Goal: Task Accomplishment & Management: Manage account settings

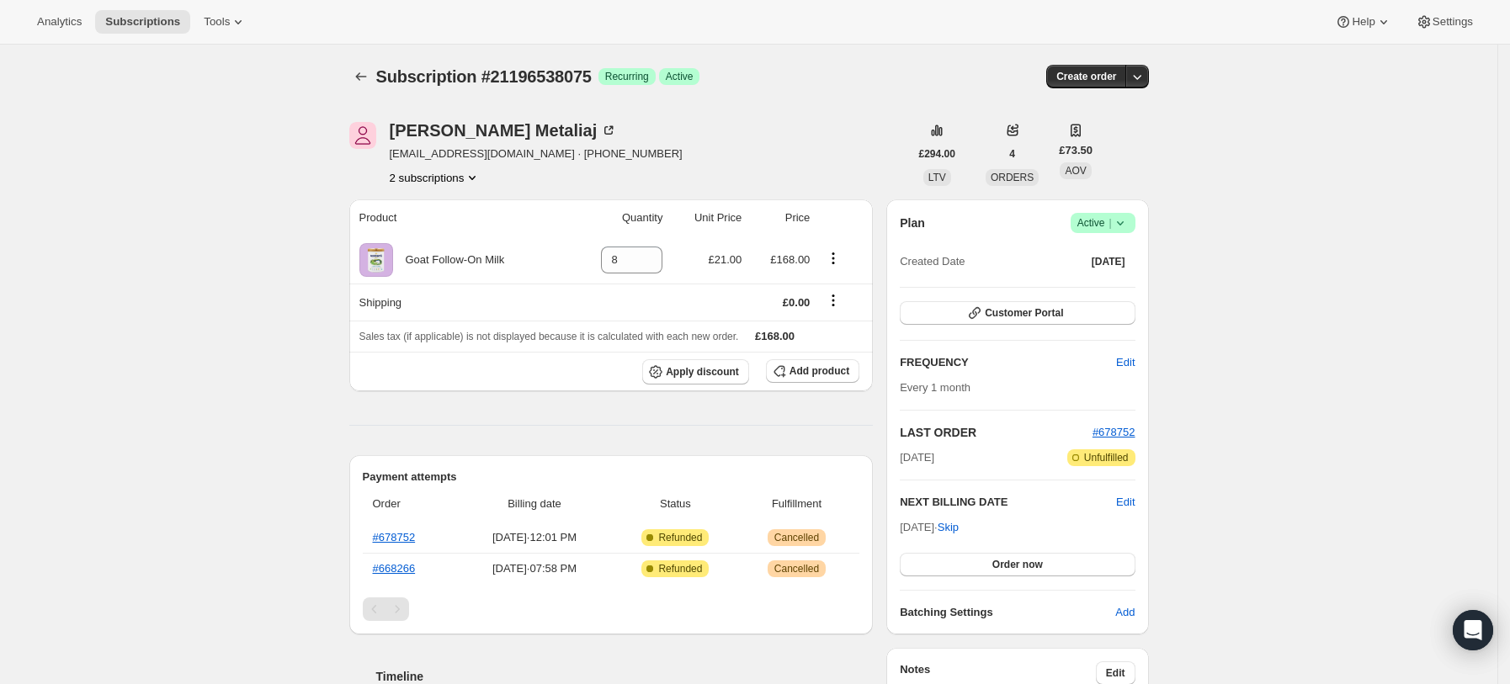
click at [1134, 224] on span "Success Active |" at bounding box center [1102, 223] width 65 height 20
click at [1126, 287] on span "Cancel subscription" at bounding box center [1109, 285] width 95 height 13
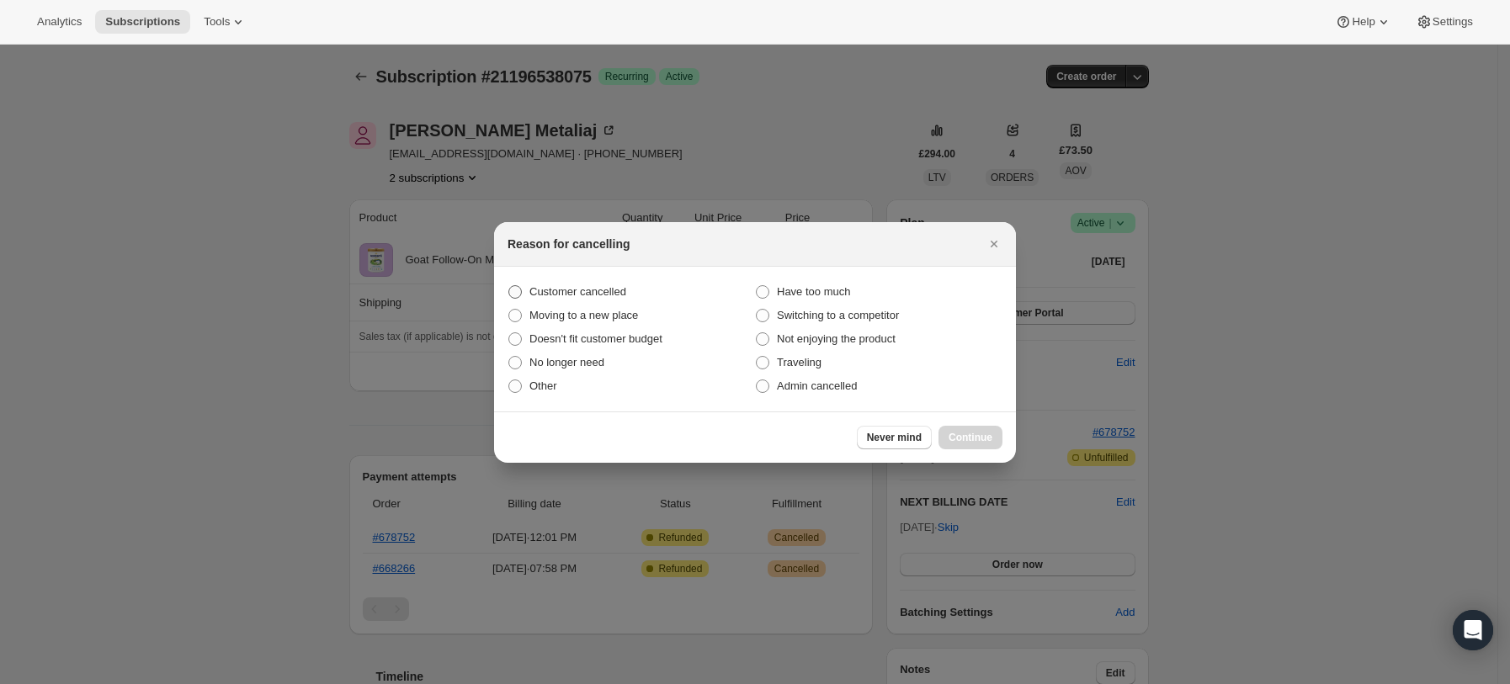
click at [576, 288] on span "Customer cancelled" at bounding box center [577, 291] width 97 height 13
click at [509, 286] on input "Customer cancelled" at bounding box center [508, 285] width 1 height 1
radio input "true"
click at [968, 436] on span "Continue" at bounding box center [970, 437] width 44 height 13
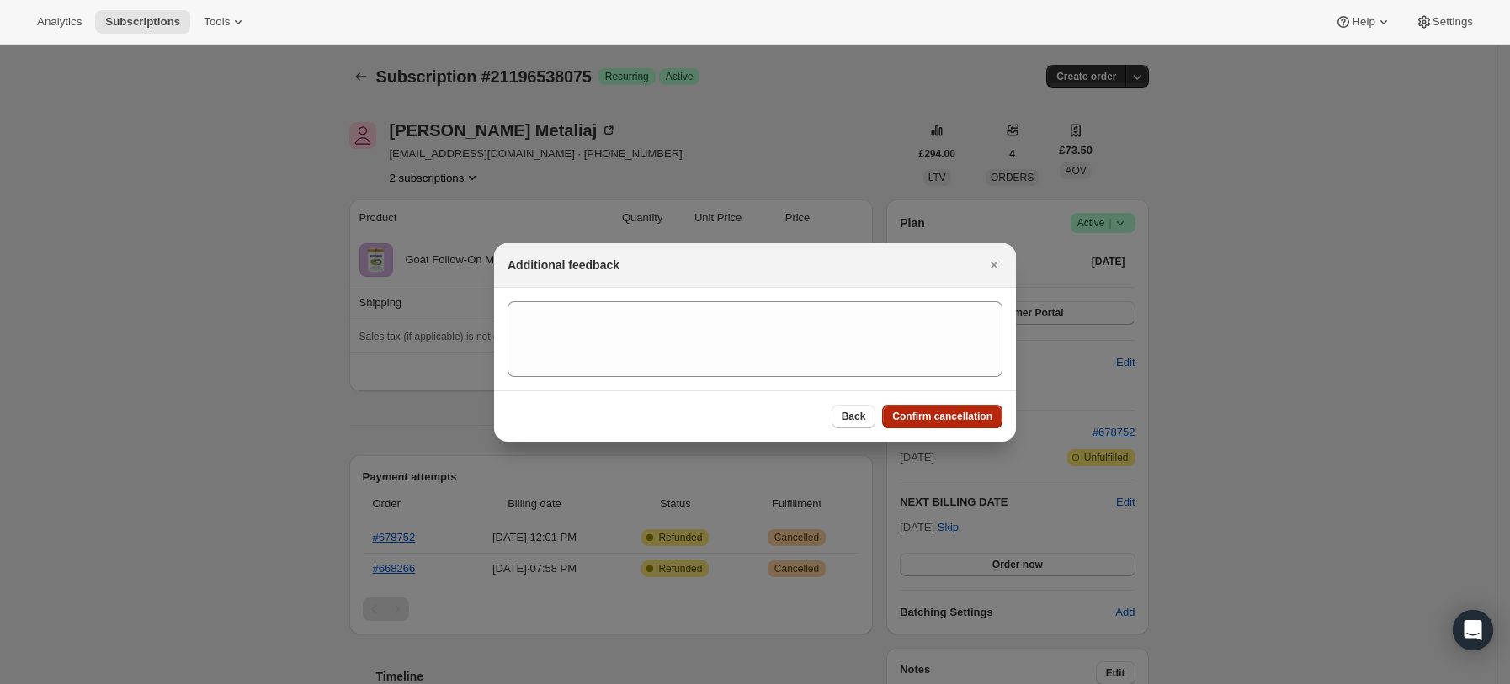
click at [963, 422] on span "Confirm cancellation" at bounding box center [942, 416] width 100 height 13
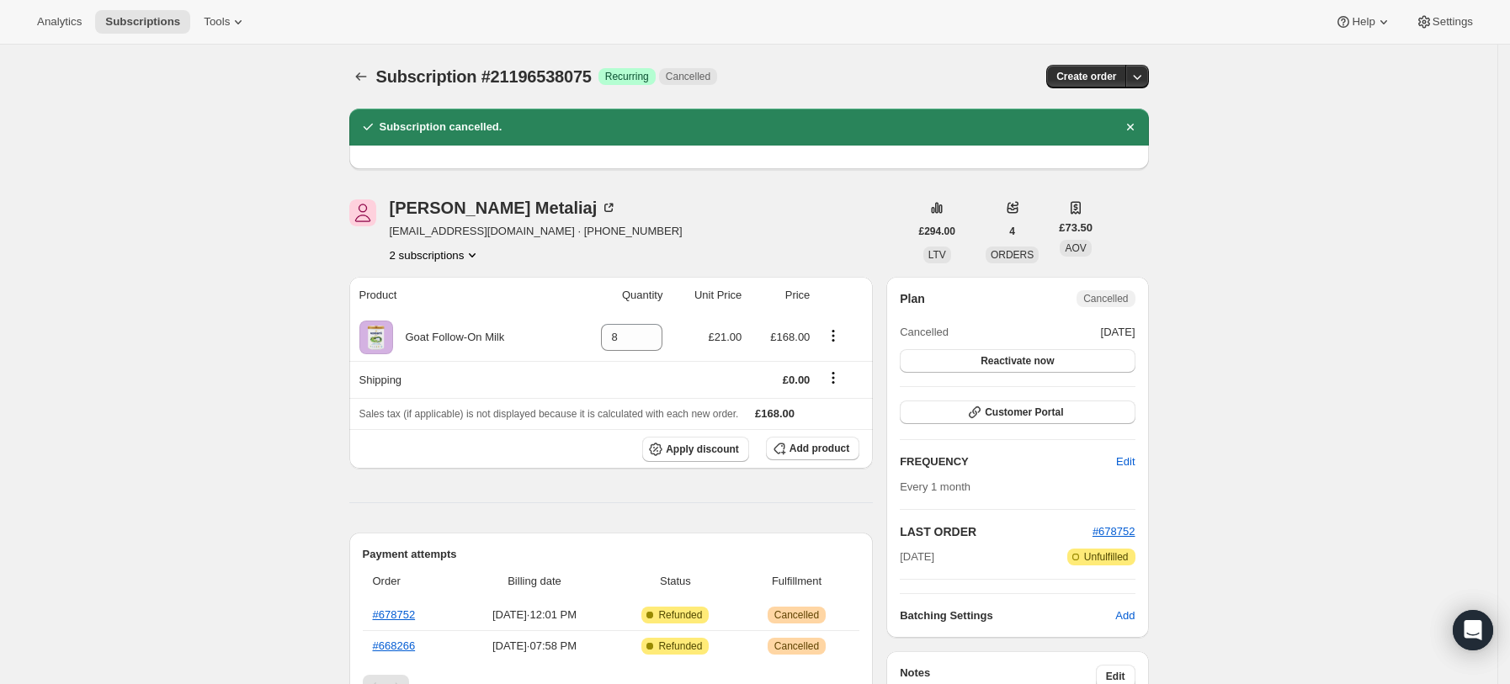
click at [425, 256] on button "2 subscriptions" at bounding box center [436, 255] width 92 height 17
click at [443, 288] on span "21196407003" at bounding box center [416, 286] width 67 height 13
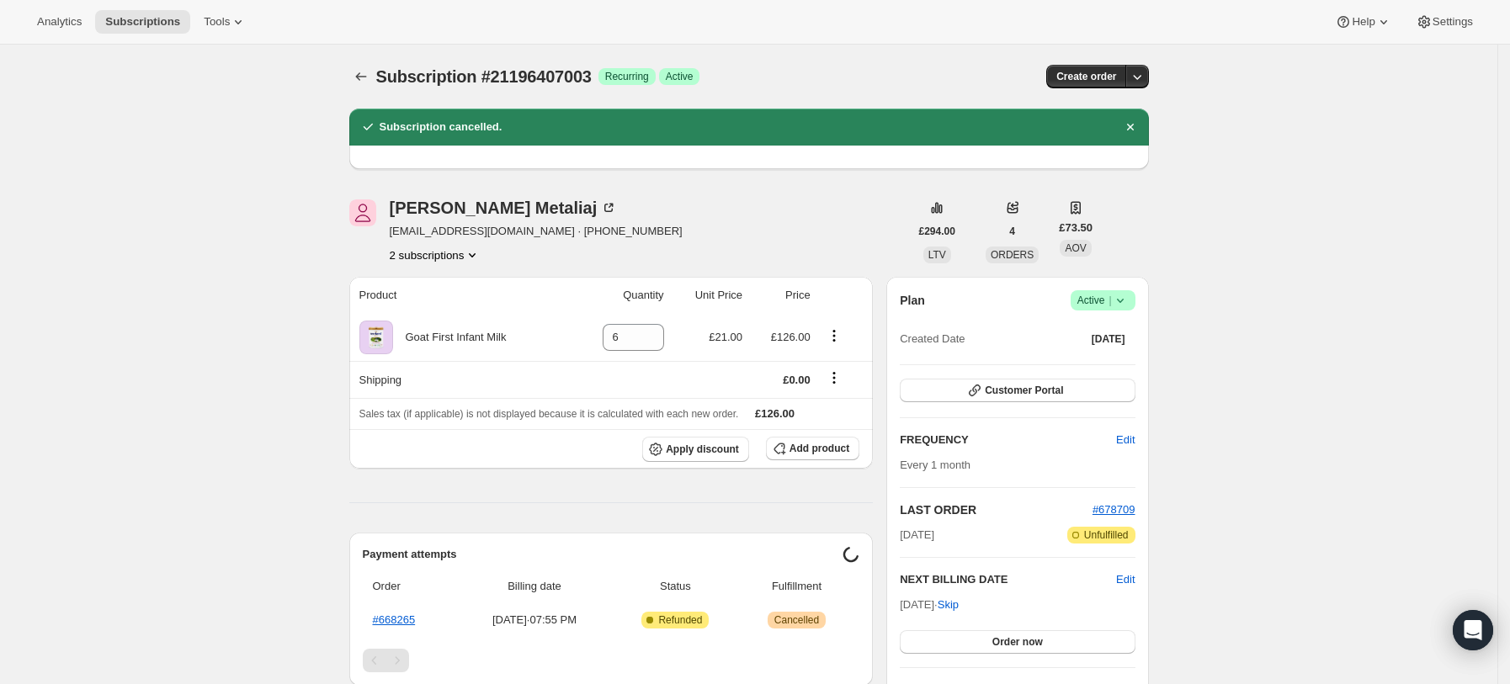
click at [1135, 304] on span "Success Active |" at bounding box center [1102, 300] width 65 height 20
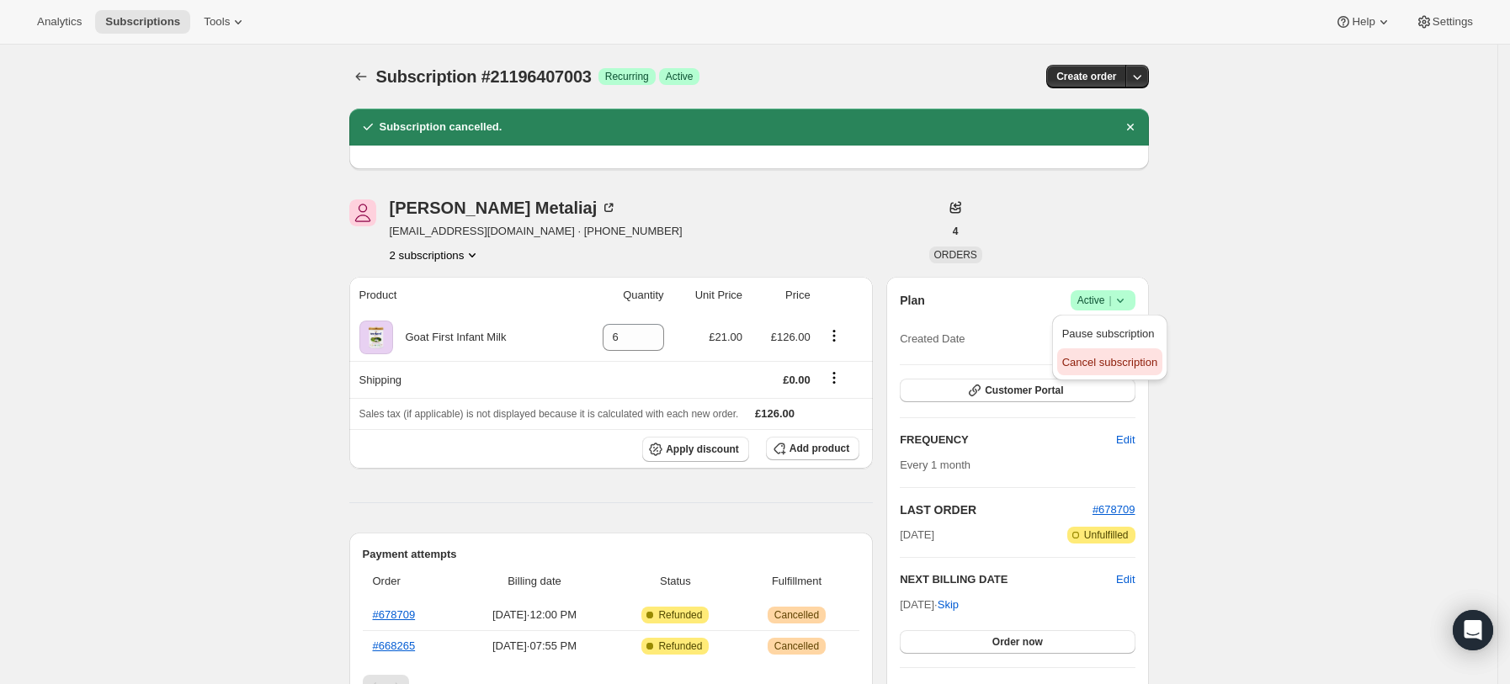
click at [1100, 363] on span "Cancel subscription" at bounding box center [1109, 362] width 95 height 13
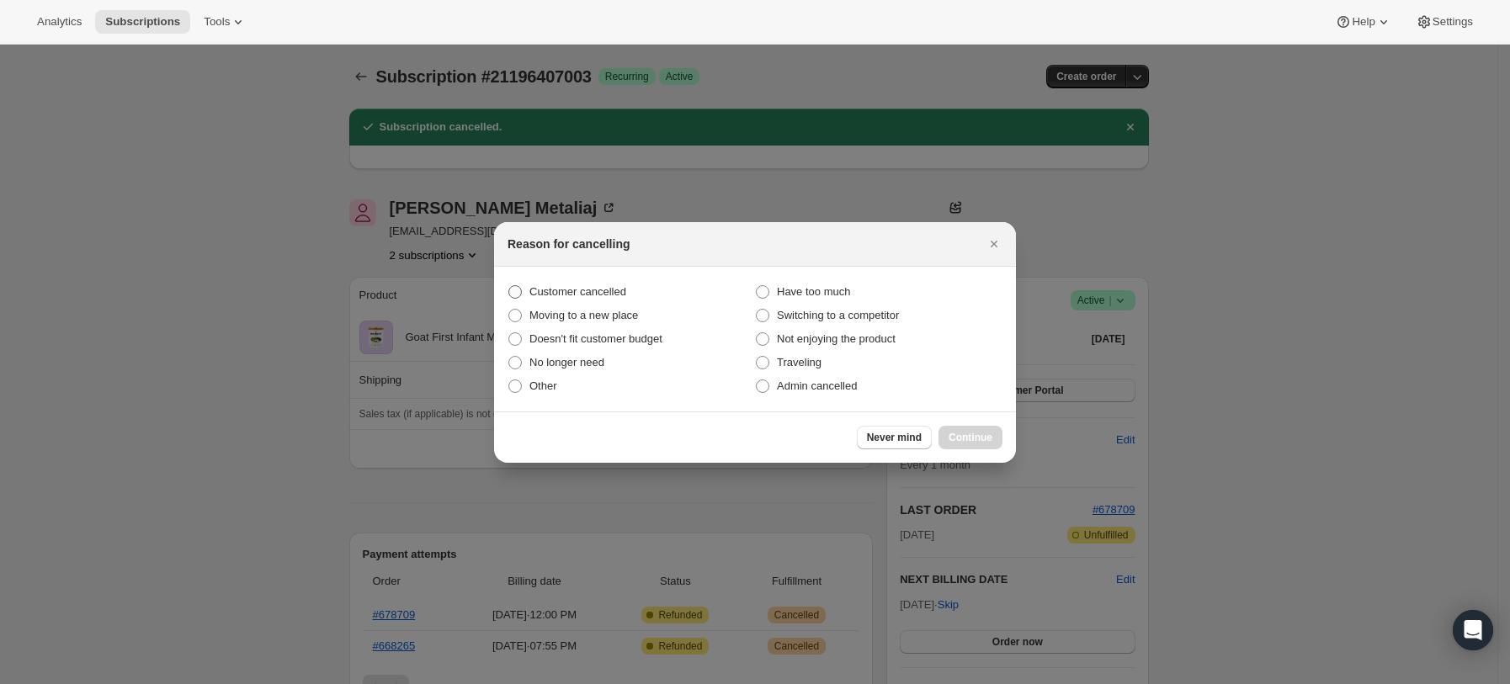
click at [570, 298] on span "Customer cancelled" at bounding box center [577, 291] width 97 height 13
click at [509, 286] on input "Customer cancelled" at bounding box center [508, 285] width 1 height 1
radio input "true"
click at [966, 438] on span "Continue" at bounding box center [970, 437] width 44 height 13
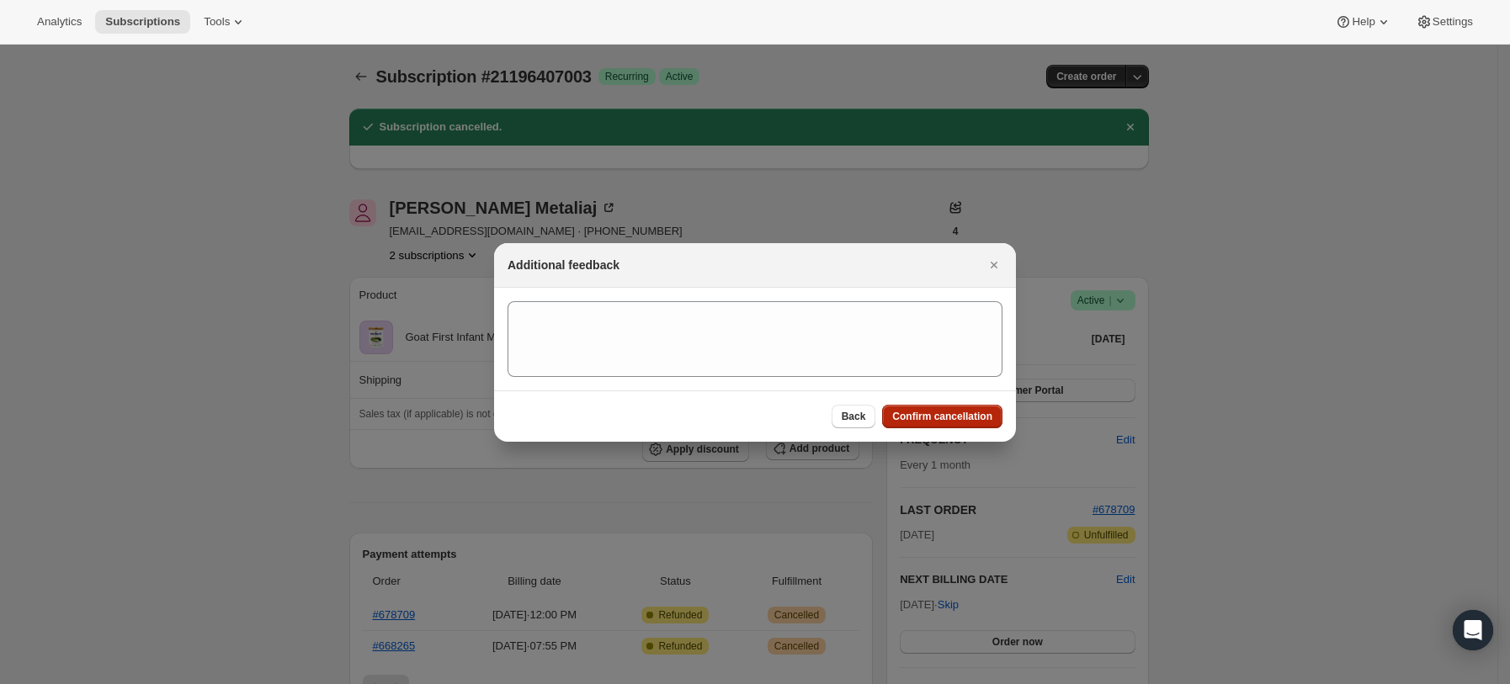
click at [918, 417] on span "Confirm cancellation" at bounding box center [942, 416] width 100 height 13
